Goal: Register for event/course

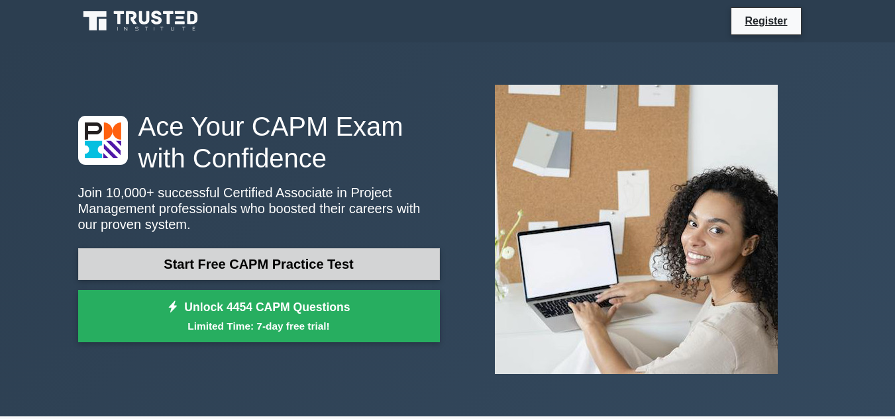
click at [349, 255] on link "Start Free CAPM Practice Test" at bounding box center [259, 264] width 362 height 32
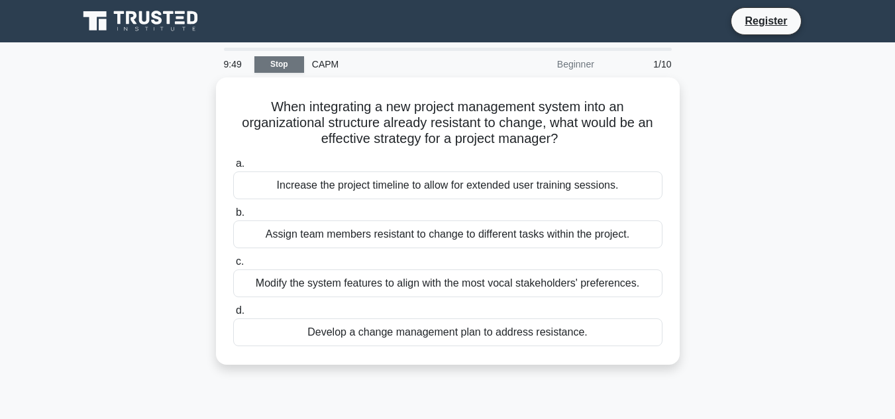
click at [282, 58] on link "Stop" at bounding box center [279, 64] width 50 height 17
